Goal: Task Accomplishment & Management: Manage account settings

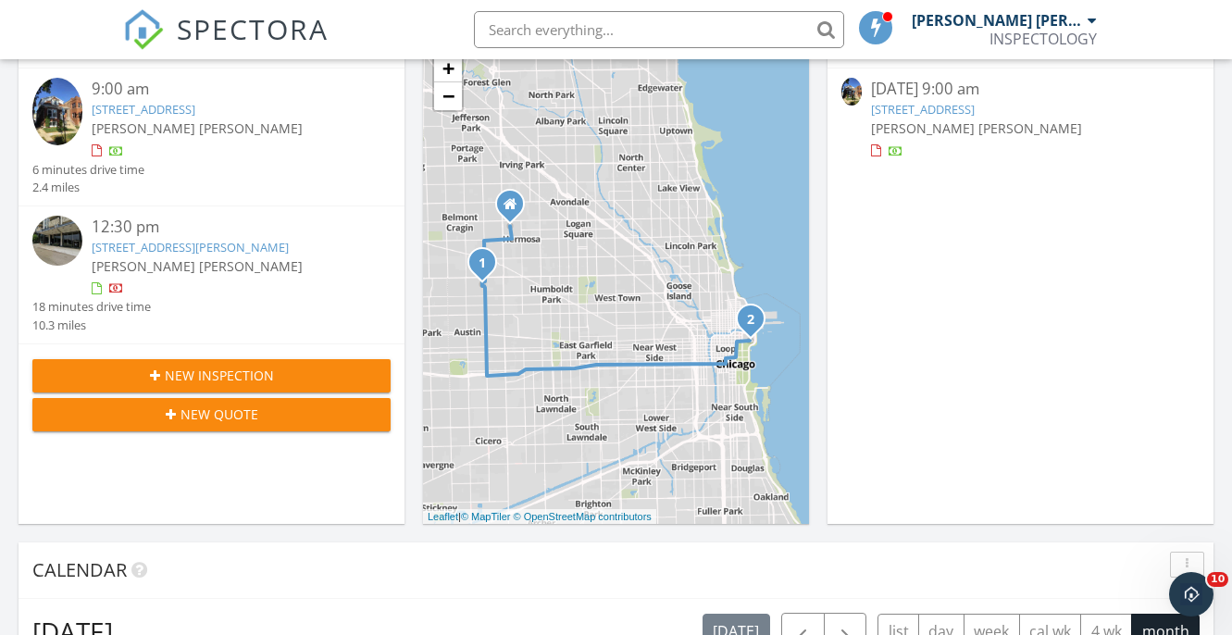
scroll to position [1685, 1233]
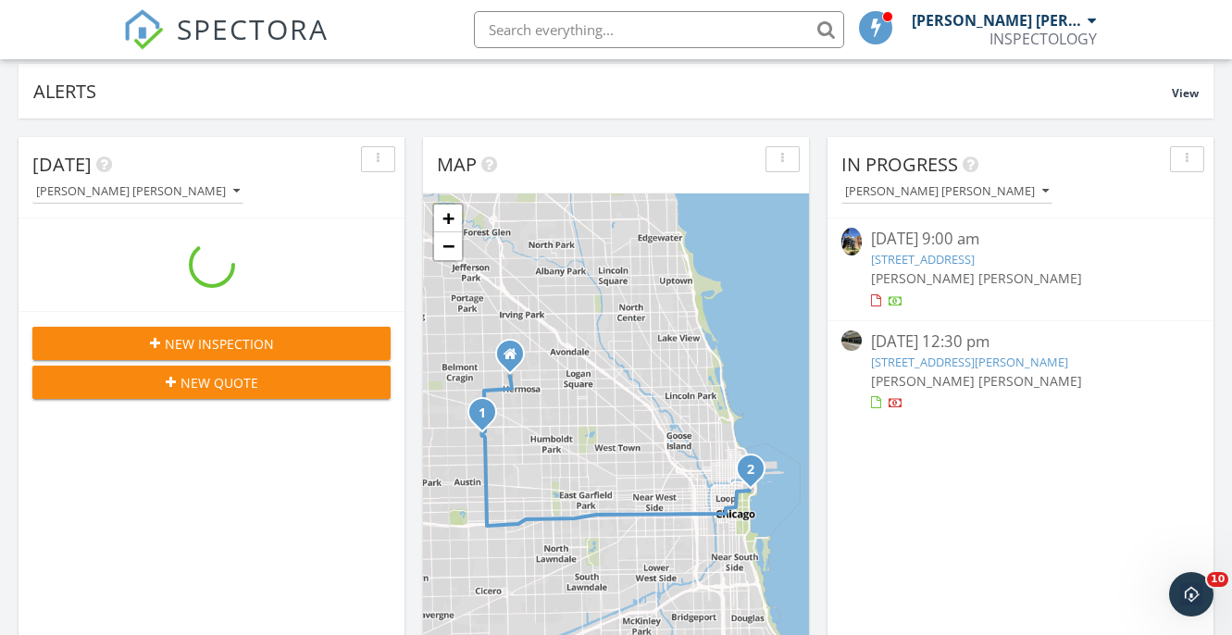
scroll to position [131, 0]
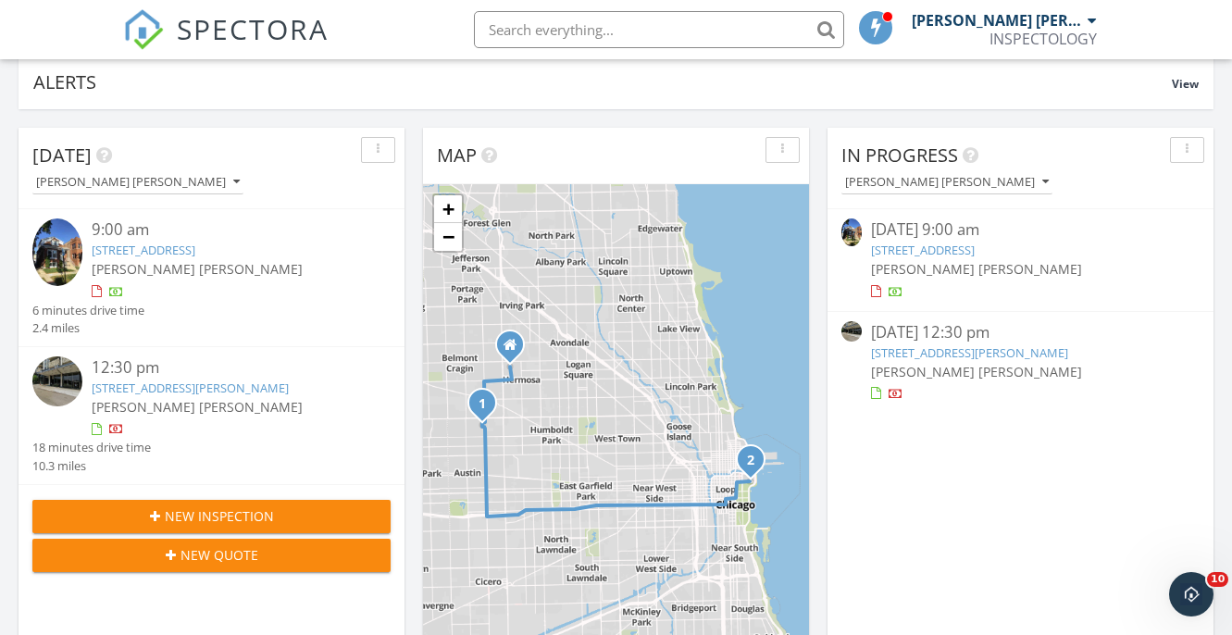
click at [1014, 353] on link "400 E Randolph St 3714, Chicago, IL 60601" at bounding box center [969, 352] width 197 height 17
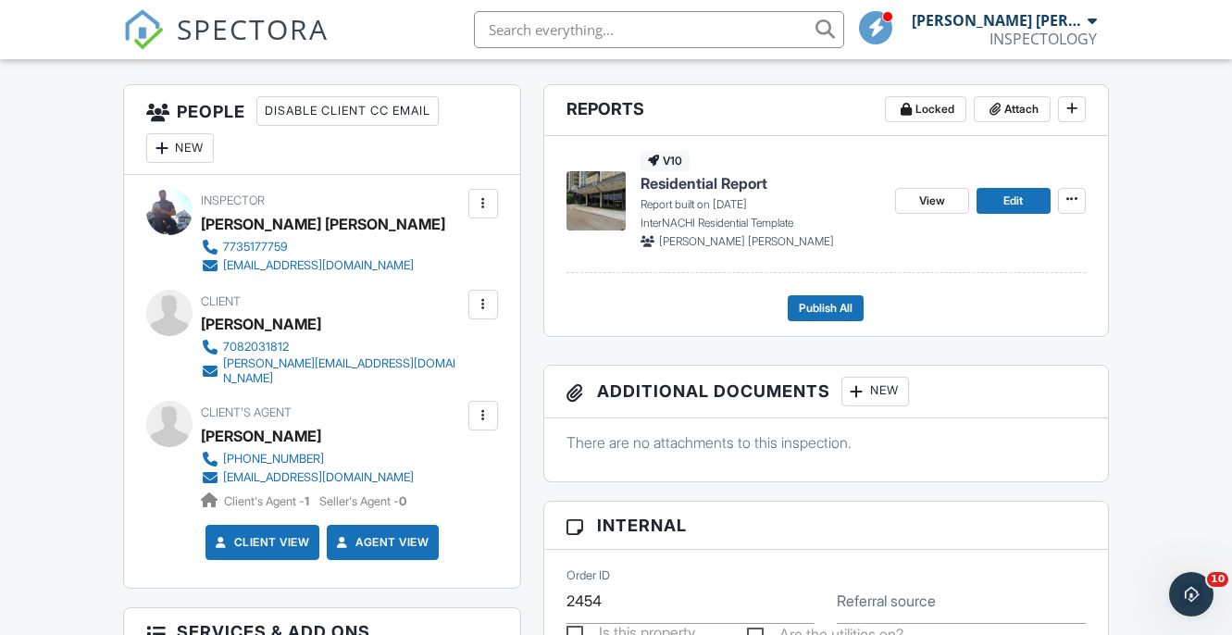
scroll to position [461, 0]
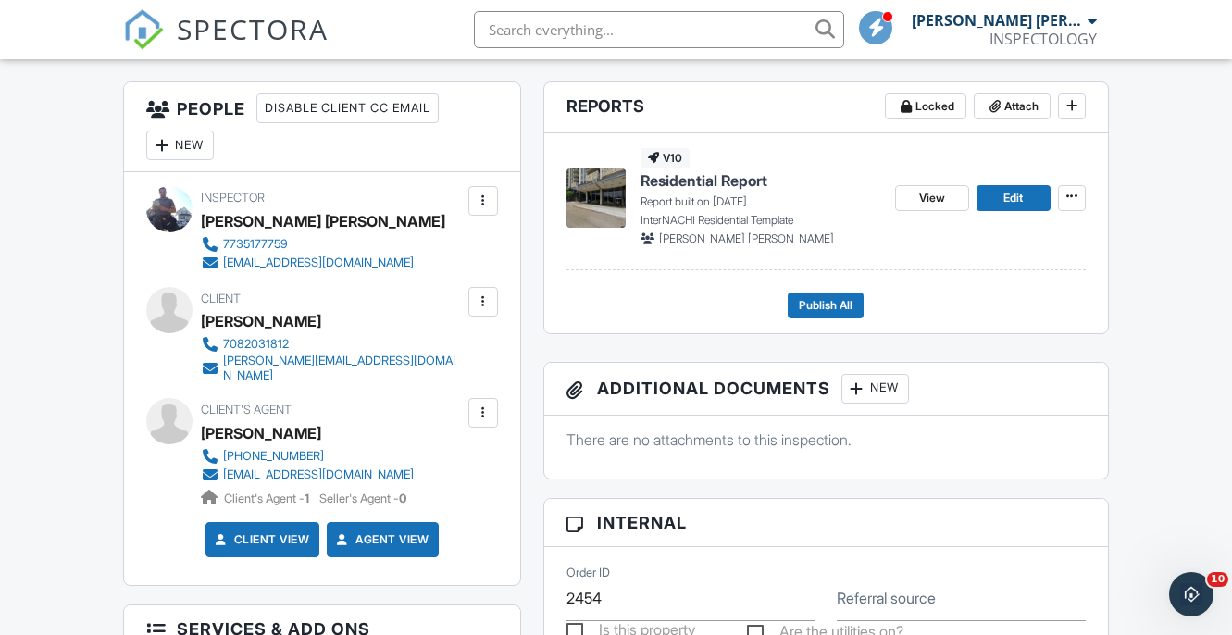
drag, startPoint x: 327, startPoint y: 417, endPoint x: 202, endPoint y: 416, distance: 124.9
click at [202, 419] on div "[PERSON_NAME]" at bounding box center [315, 433] width 228 height 28
copy div "[PERSON_NAME]"
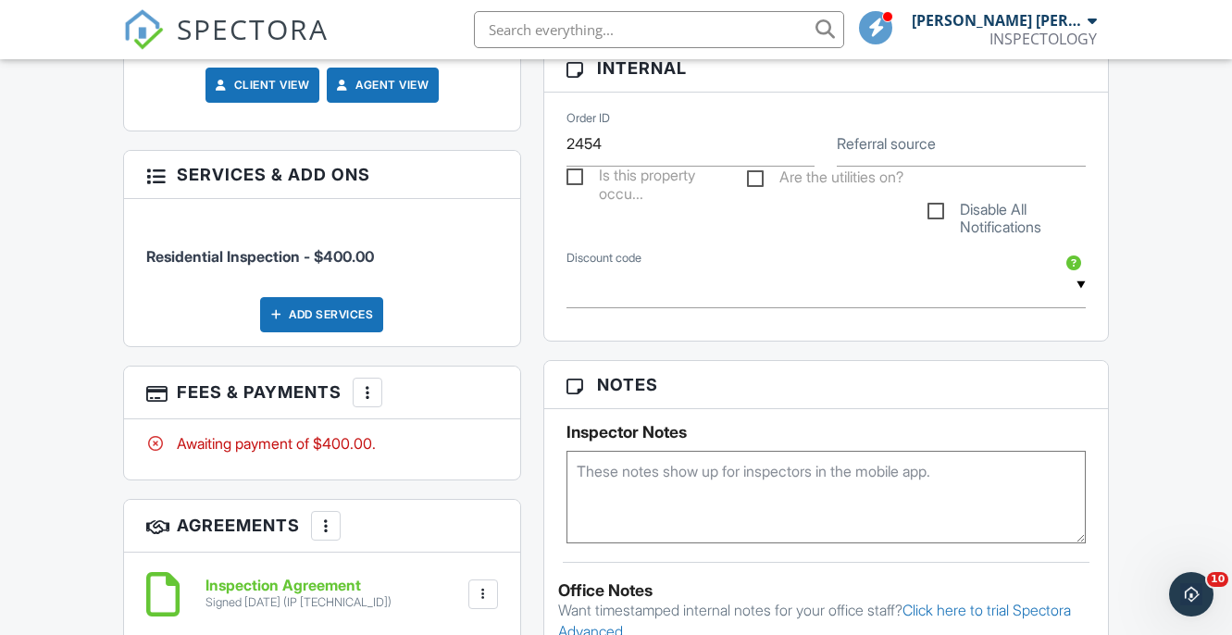
scroll to position [921, 0]
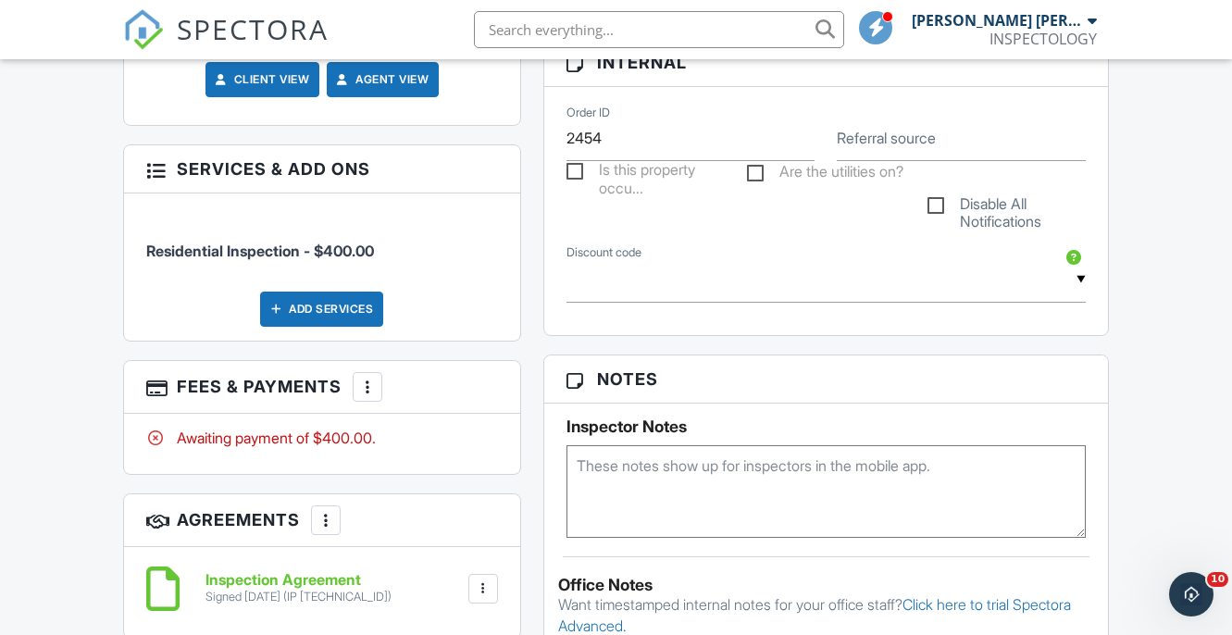
click at [374, 386] on div "More" at bounding box center [368, 387] width 30 height 30
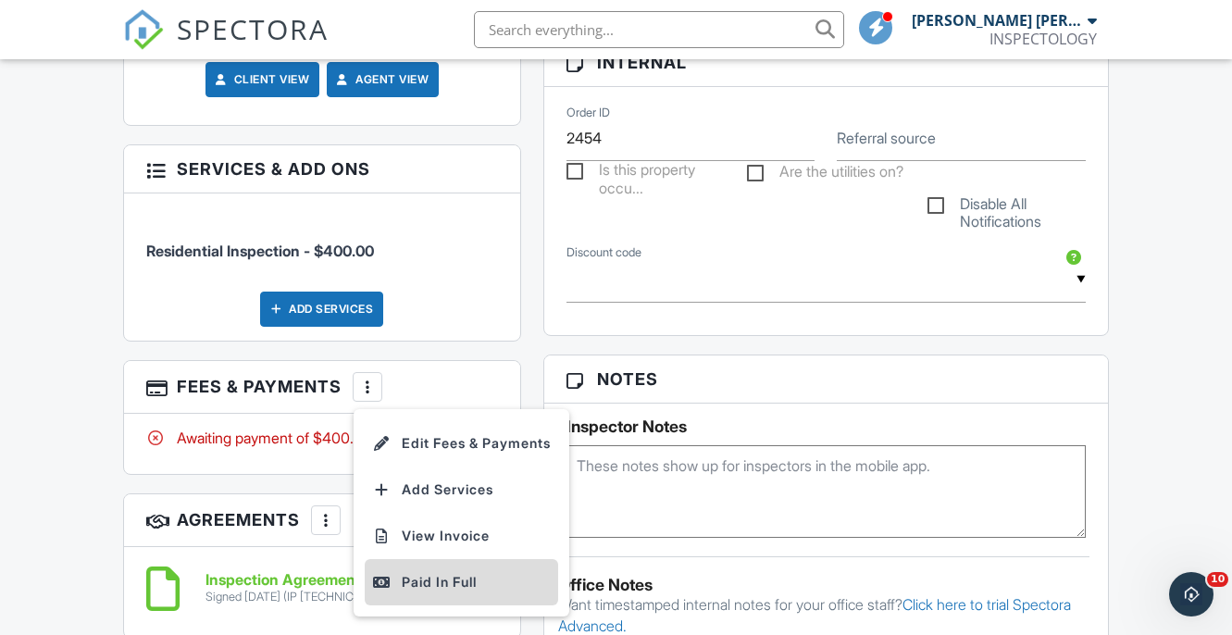
click at [461, 583] on li "Paid In Full" at bounding box center [461, 582] width 193 height 46
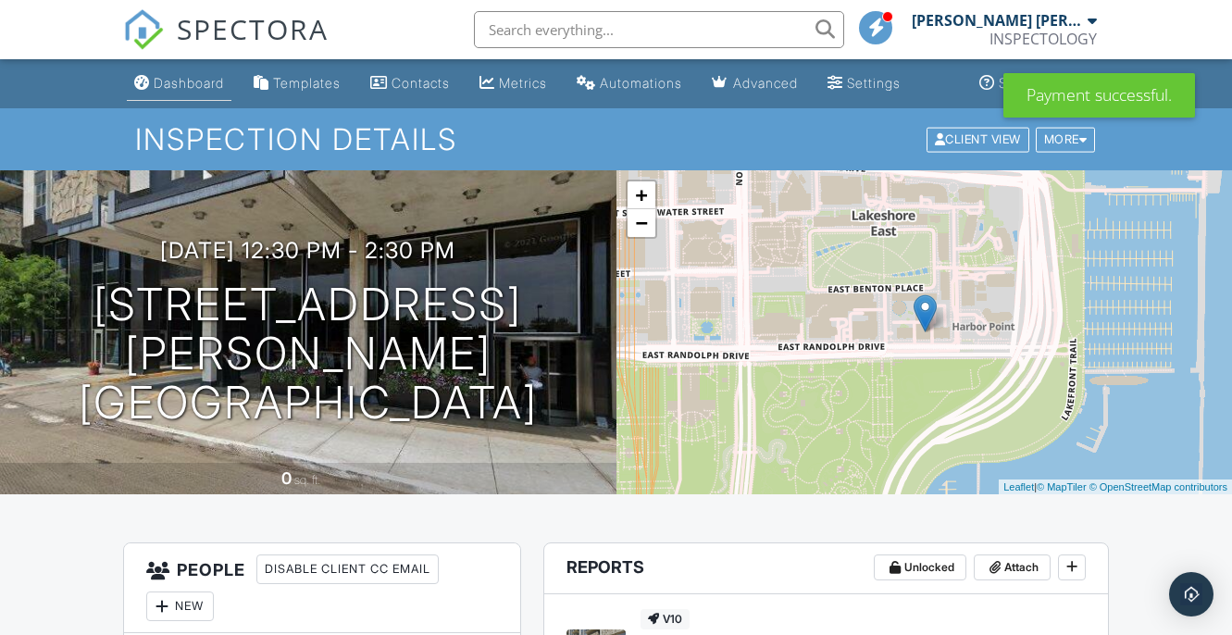
click at [196, 92] on link "Dashboard" at bounding box center [179, 84] width 105 height 34
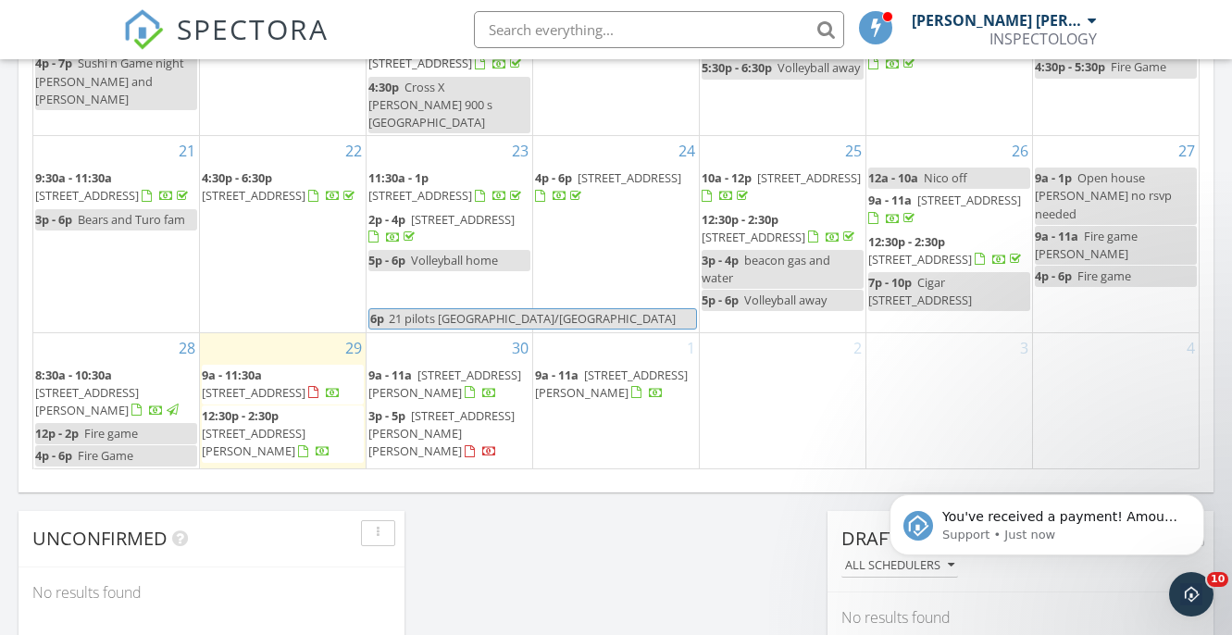
scroll to position [1214, 0]
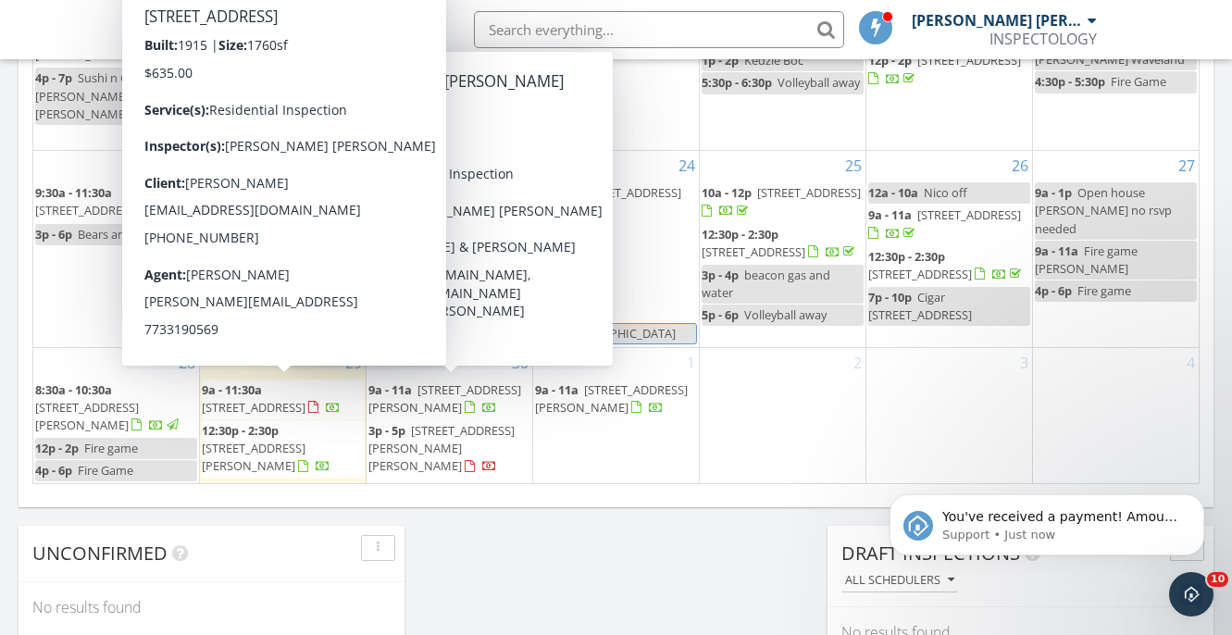
click at [271, 399] on span "1422 N Latrobe Ave, Chicago 60651" at bounding box center [254, 407] width 104 height 17
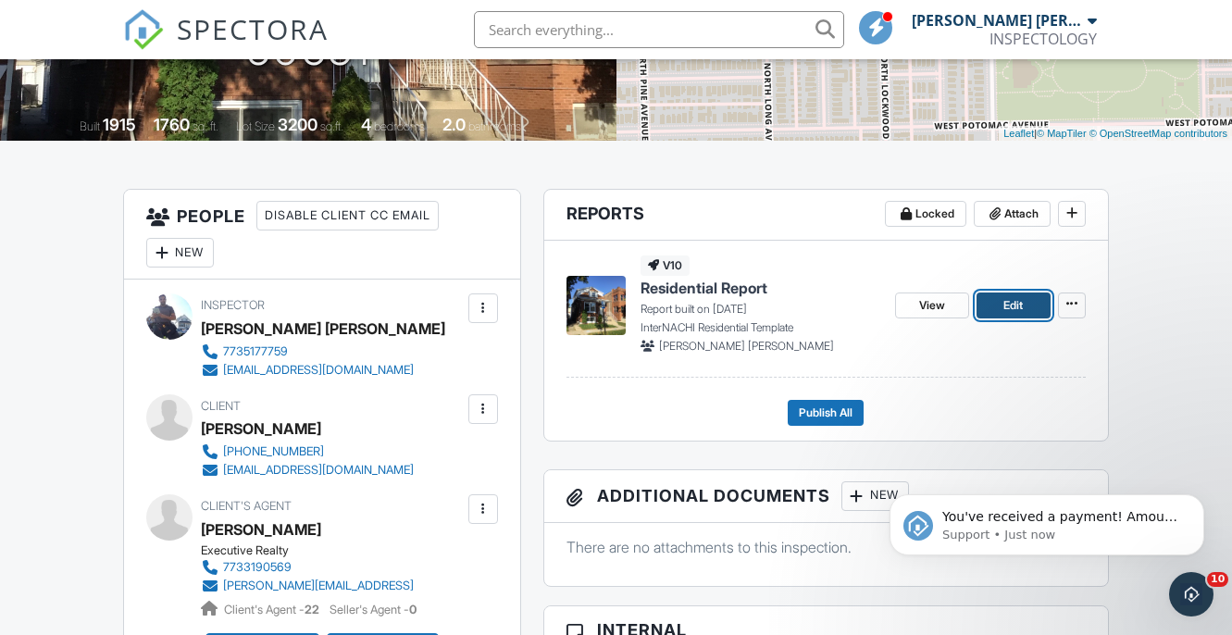
click at [1010, 303] on span "Edit" at bounding box center [1012, 305] width 19 height 19
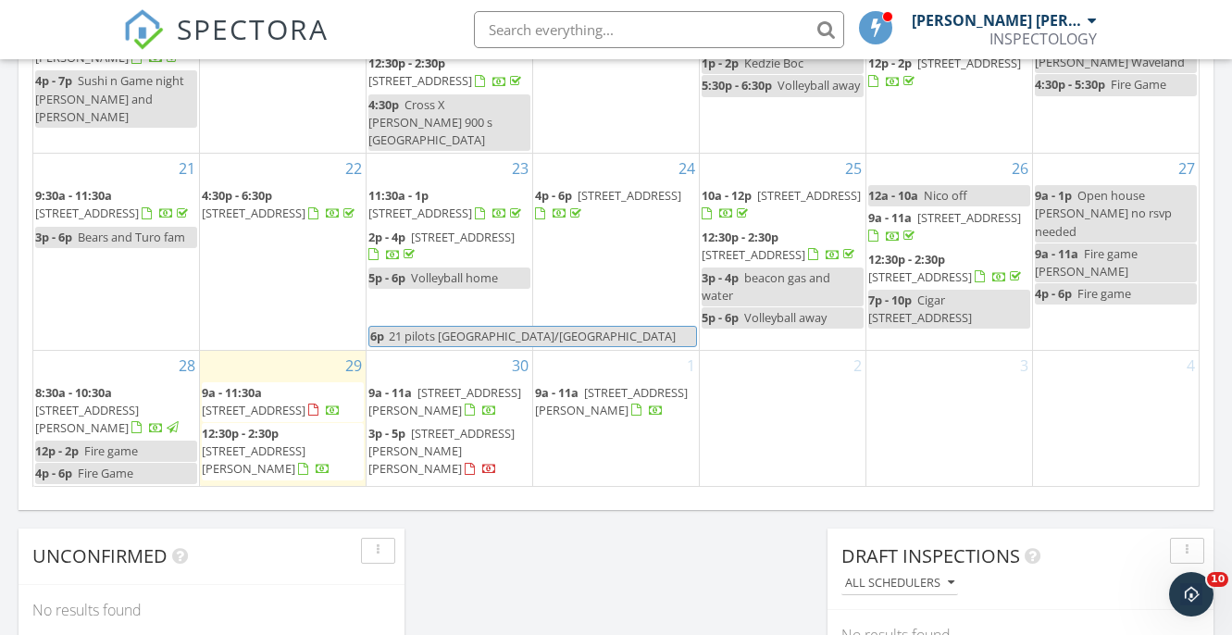
scroll to position [1213, 0]
click at [294, 440] on span "400 E Randolph St 3714, Chicago 60601" at bounding box center [254, 457] width 104 height 34
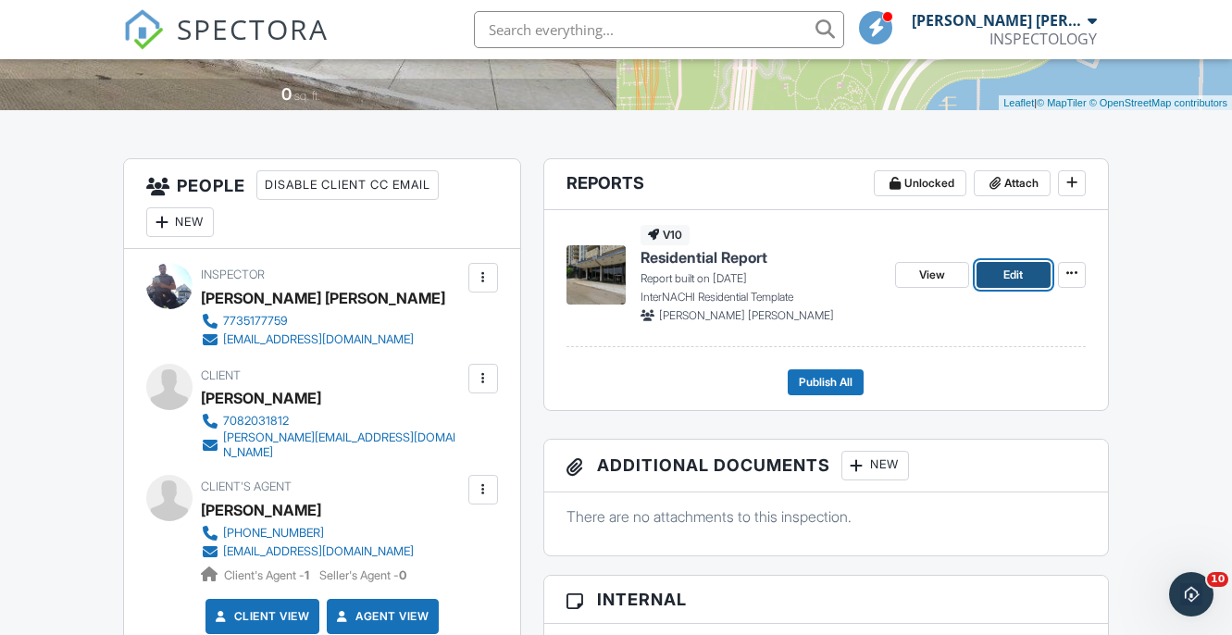
click at [1010, 266] on span "Edit" at bounding box center [1012, 275] width 19 height 19
